Goal: Task Accomplishment & Management: Manage account settings

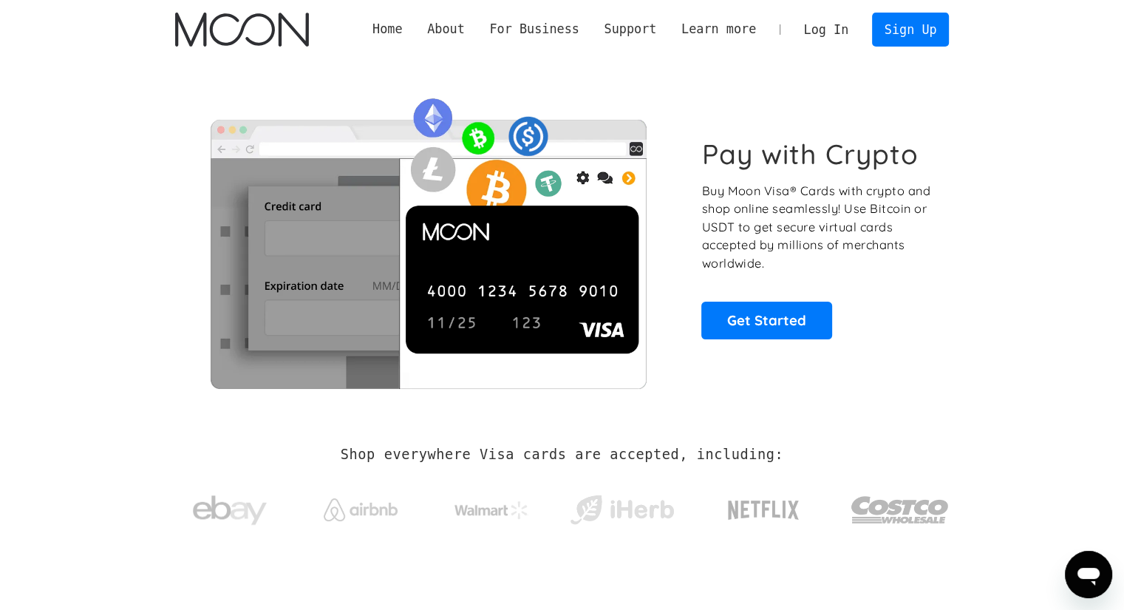
drag, startPoint x: 0, startPoint y: 0, endPoint x: 820, endPoint y: 29, distance: 820.4
click at [819, 29] on link "Log In" at bounding box center [826, 29] width 69 height 33
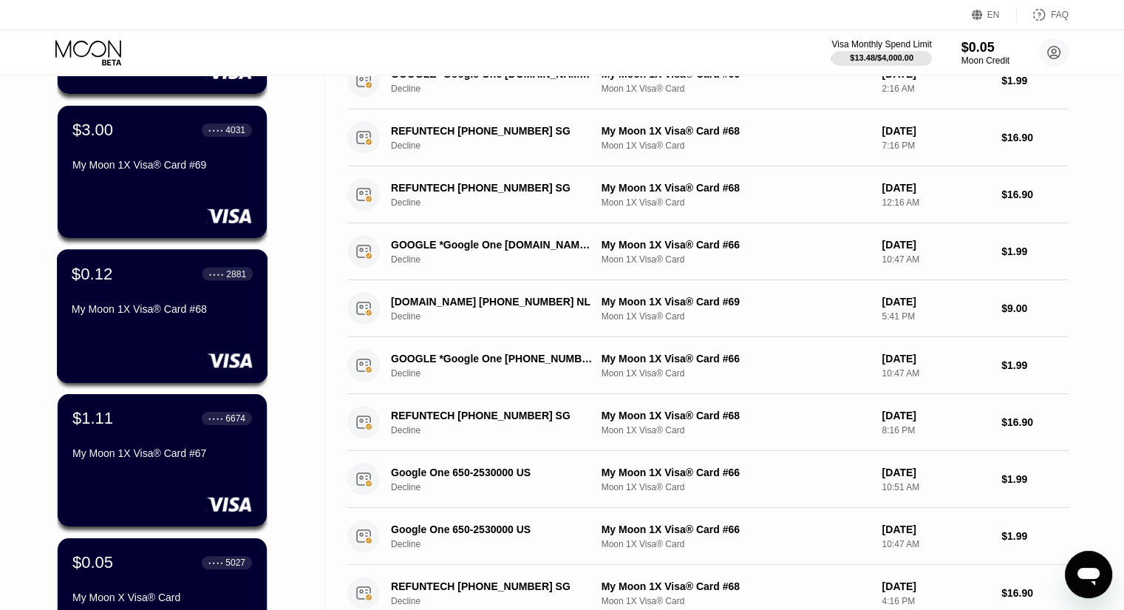
scroll to position [222, 0]
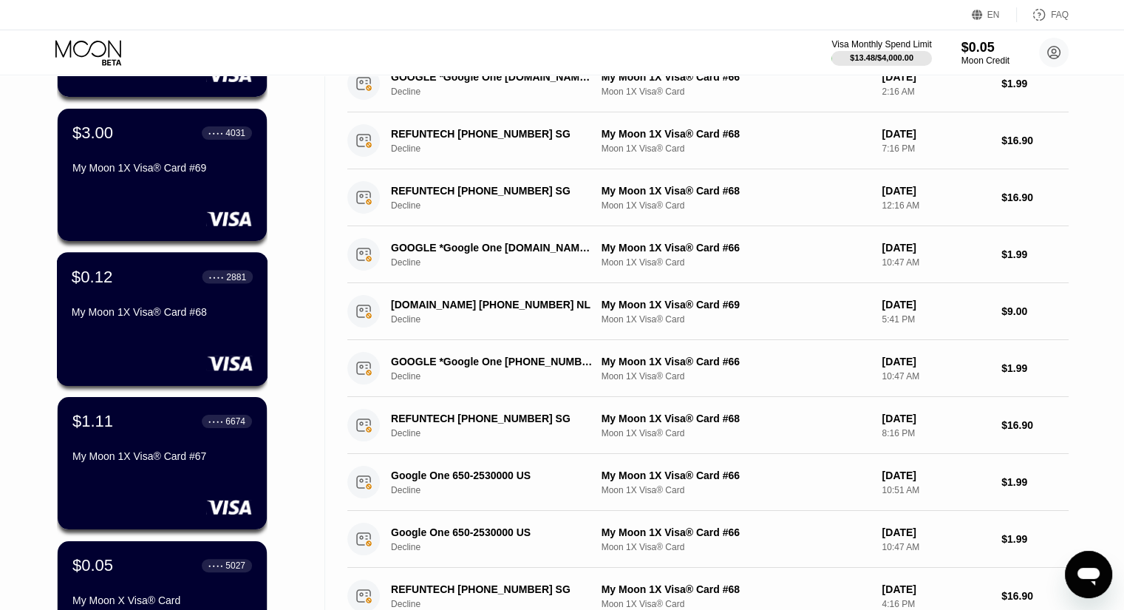
click at [163, 214] on div at bounding box center [162, 218] width 180 height 15
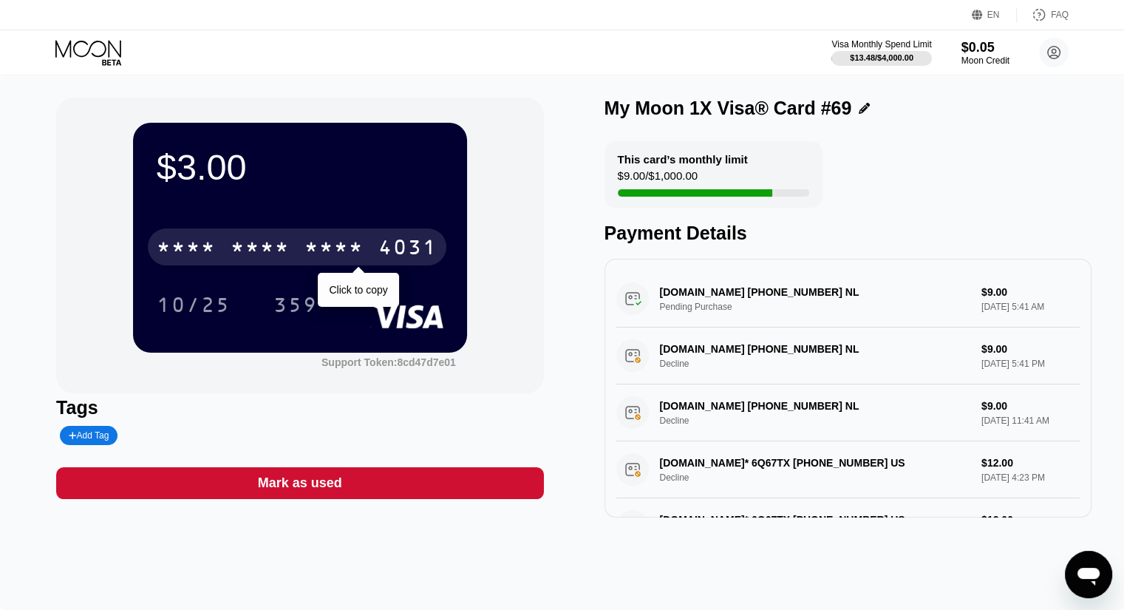
click at [302, 254] on div "* * * * * * * * * * * * 4031" at bounding box center [297, 246] width 299 height 37
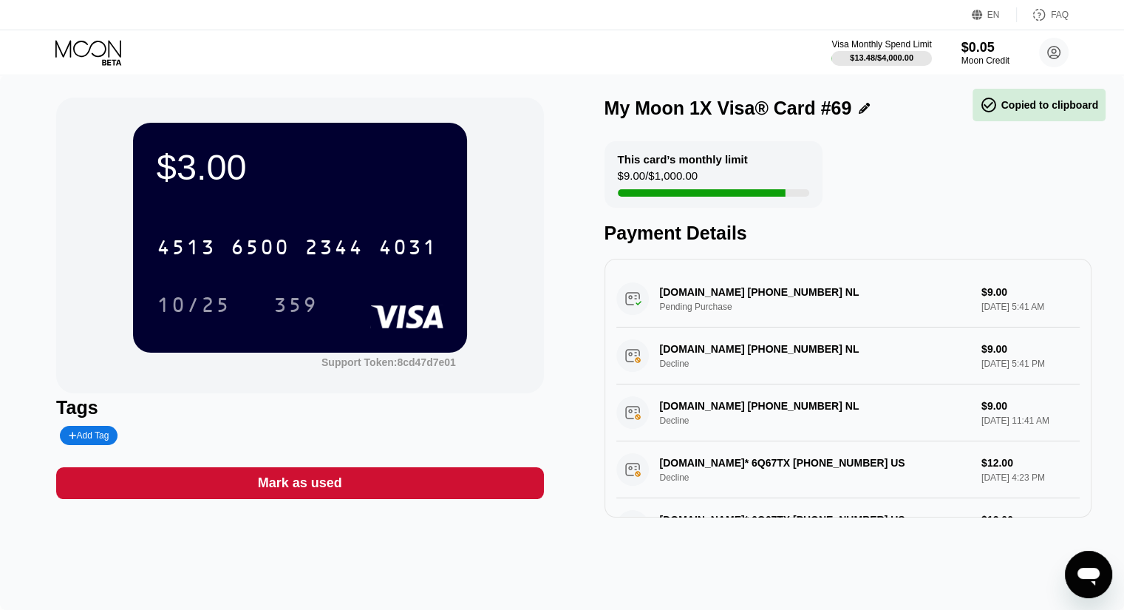
drag, startPoint x: 333, startPoint y: 313, endPoint x: 148, endPoint y: 254, distance: 193.8
click at [148, 254] on div "$3.00 4513 6500 2344 4031 10/25 359" at bounding box center [300, 237] width 334 height 229
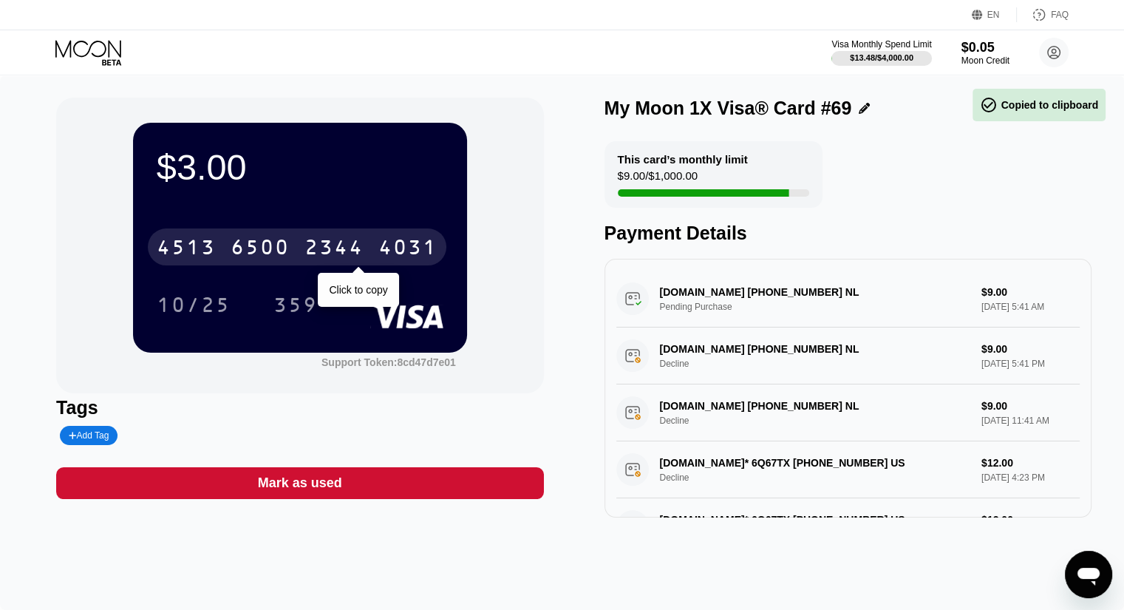
click at [200, 259] on div "4513" at bounding box center [186, 249] width 59 height 24
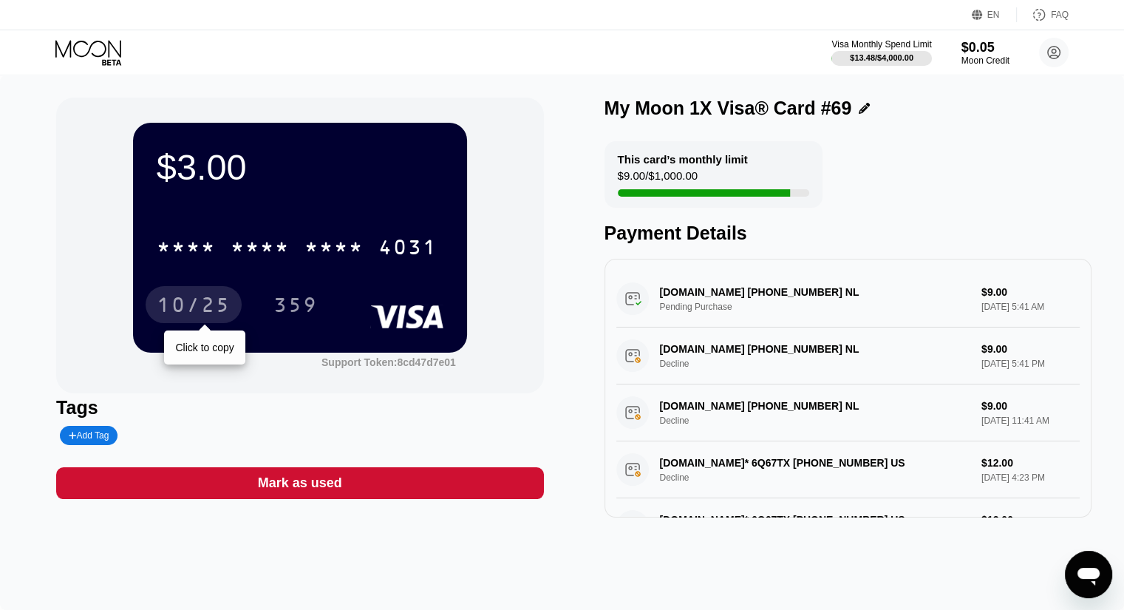
click at [230, 299] on div "10/25" at bounding box center [194, 307] width 74 height 24
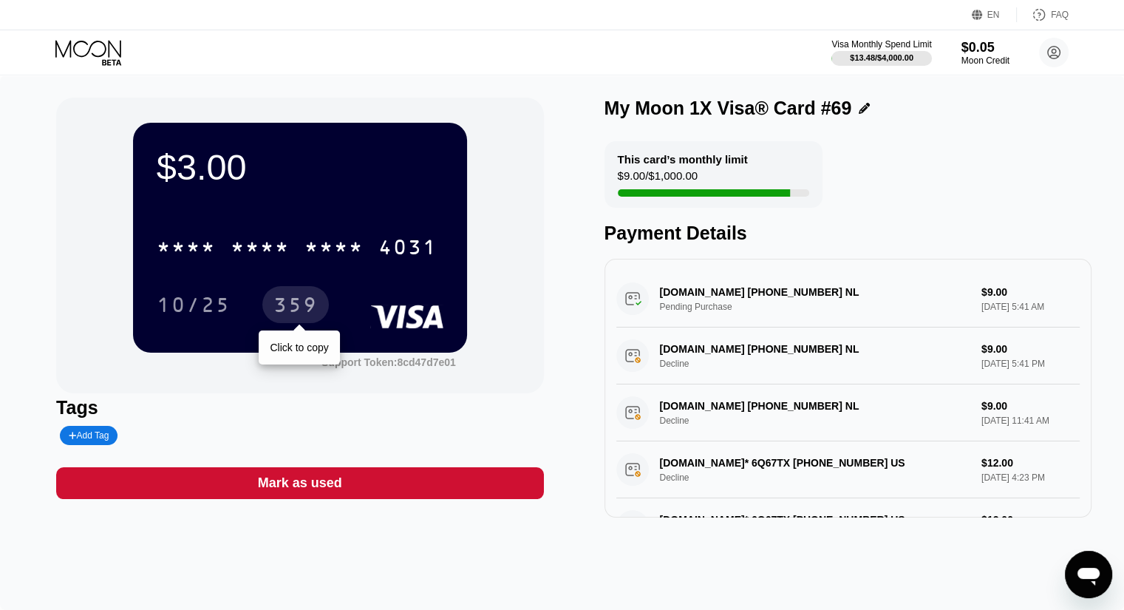
click at [311, 306] on div "359" at bounding box center [296, 307] width 44 height 24
